Goal: Information Seeking & Learning: Learn about a topic

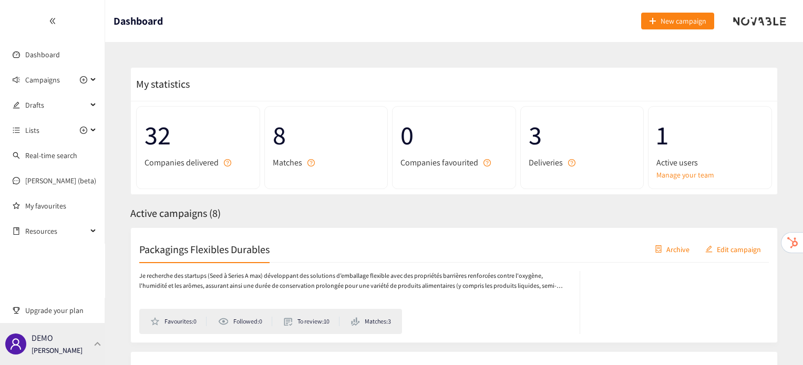
click at [86, 343] on div "DEMO [PERSON_NAME]" at bounding box center [52, 344] width 105 height 42
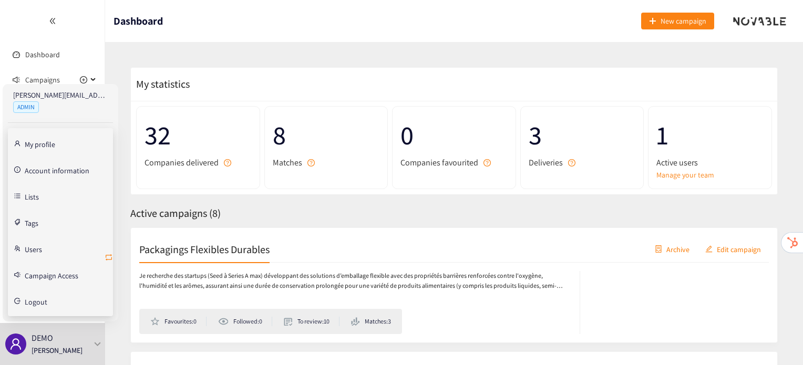
click at [108, 256] on icon "retweet" at bounding box center [109, 257] width 8 height 8
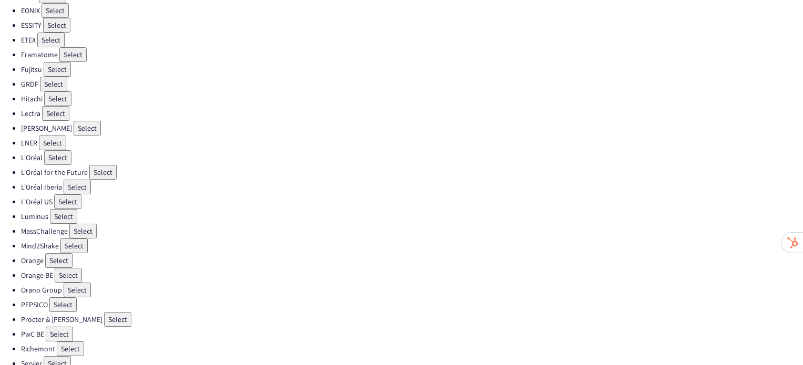
scroll to position [297, 0]
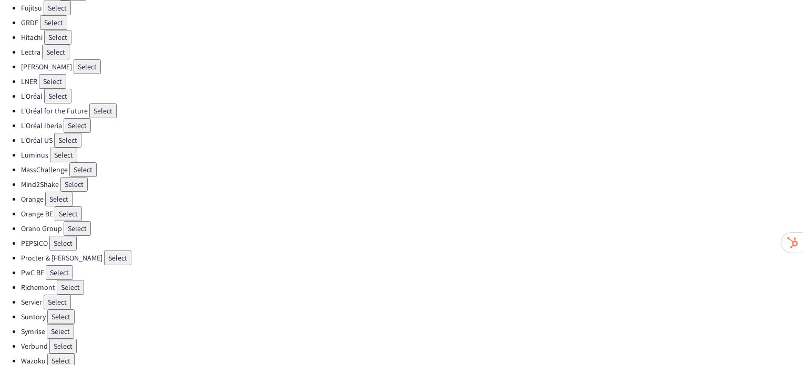
click at [67, 324] on button "Select" at bounding box center [60, 331] width 27 height 15
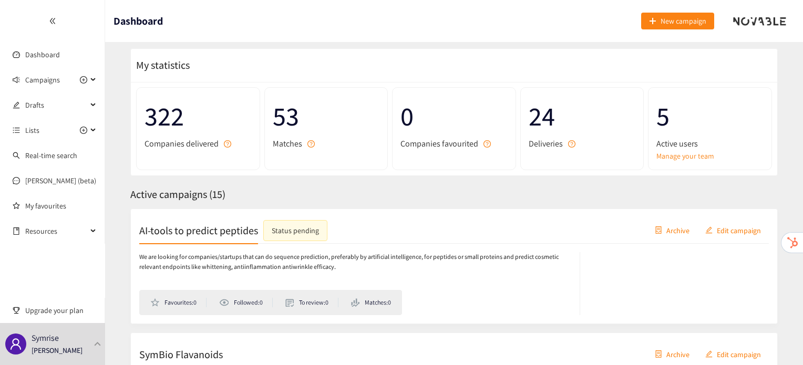
scroll to position [125, 0]
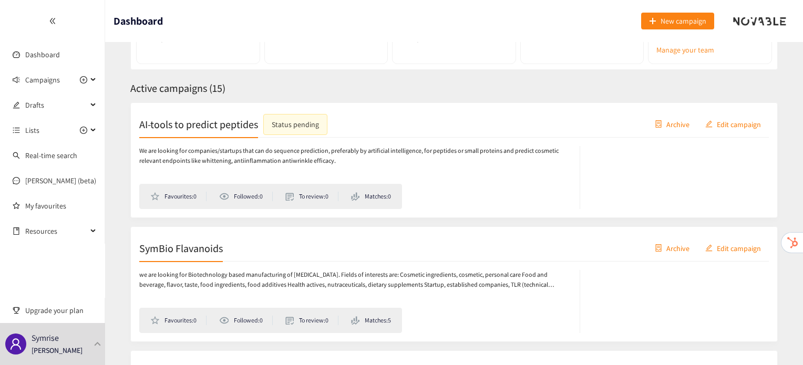
click at [171, 249] on h2 "SymBio Flavanoids" at bounding box center [181, 248] width 84 height 15
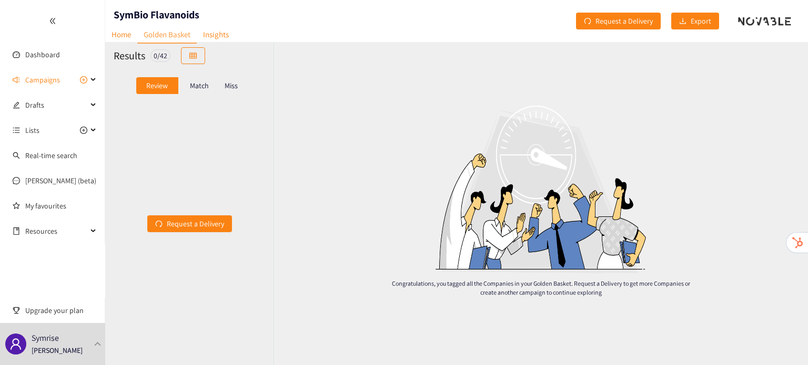
click at [197, 91] on div "Match" at bounding box center [199, 85] width 42 height 17
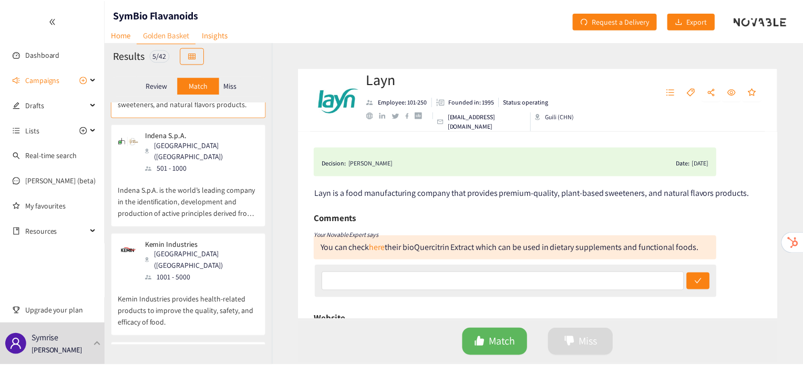
scroll to position [78, 0]
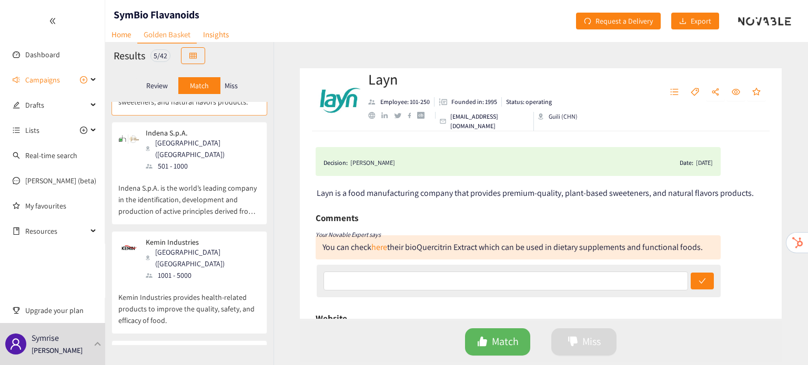
click at [174, 270] on div "1001 - 5000" at bounding box center [203, 276] width 114 height 12
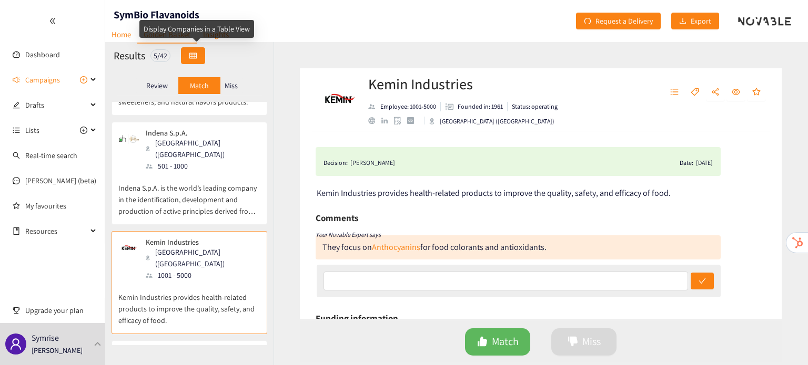
click at [201, 54] on button "button" at bounding box center [193, 55] width 24 height 17
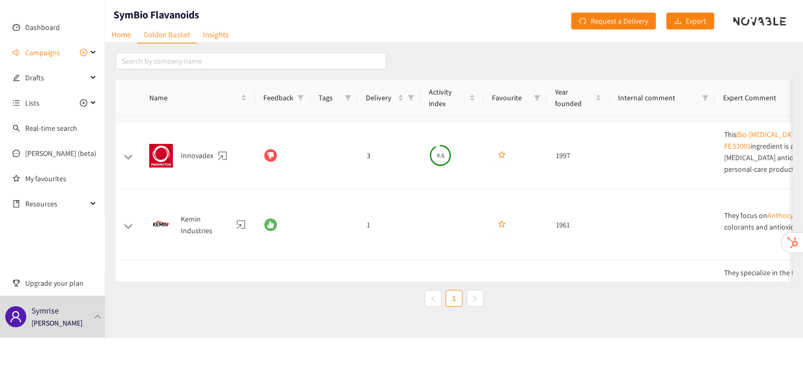
scroll to position [506, 0]
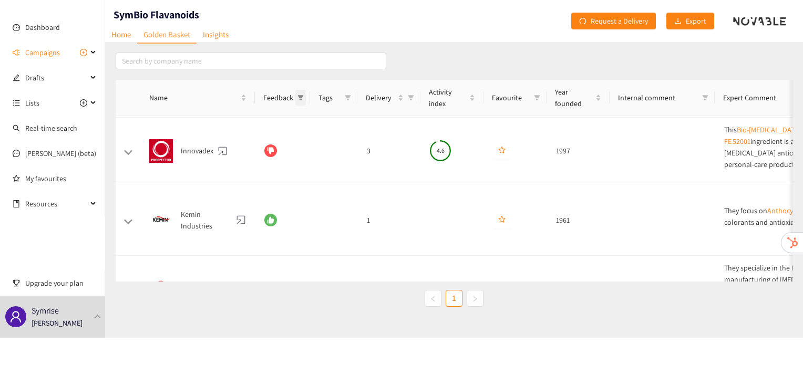
click at [302, 103] on span at bounding box center [301, 98] width 11 height 16
click at [267, 121] on span "Match" at bounding box center [269, 117] width 23 height 9
checkbox input "true"
click at [293, 173] on span "OK" at bounding box center [293, 173] width 9 height 12
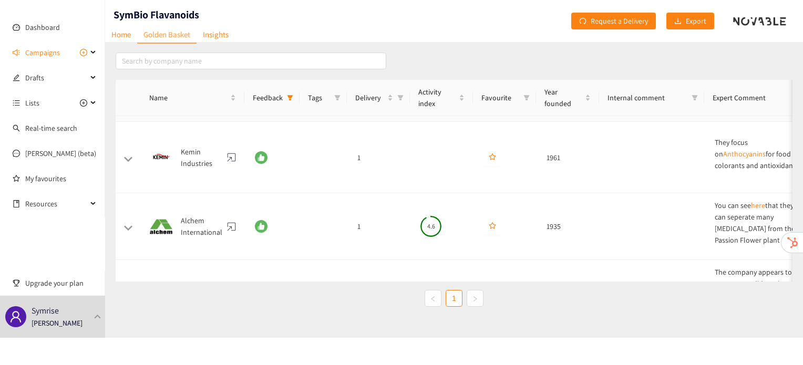
scroll to position [129, 0]
click at [229, 37] on link "Insights" at bounding box center [216, 34] width 38 height 16
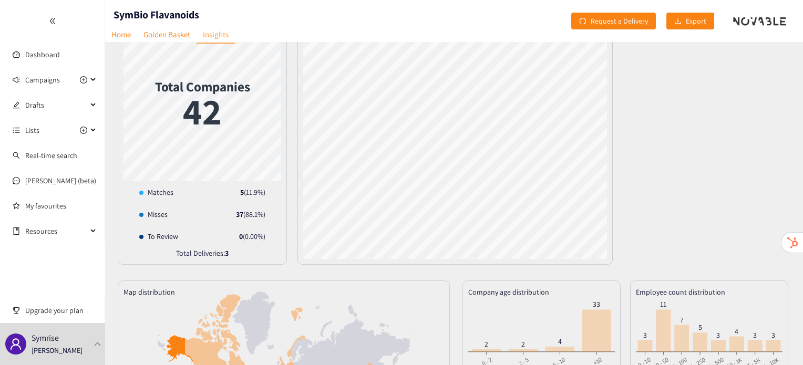
scroll to position [32, 0]
